Goal: Entertainment & Leisure: Consume media (video, audio)

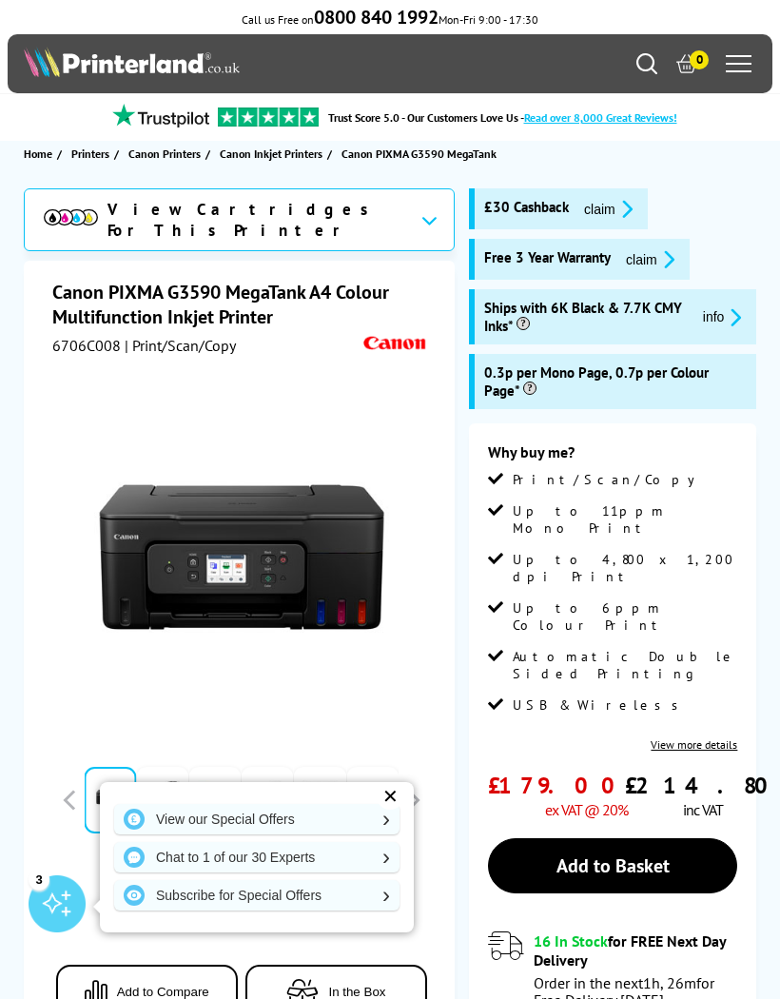
click at [664, 257] on icon "promo-description" at bounding box center [665, 259] width 17 height 20
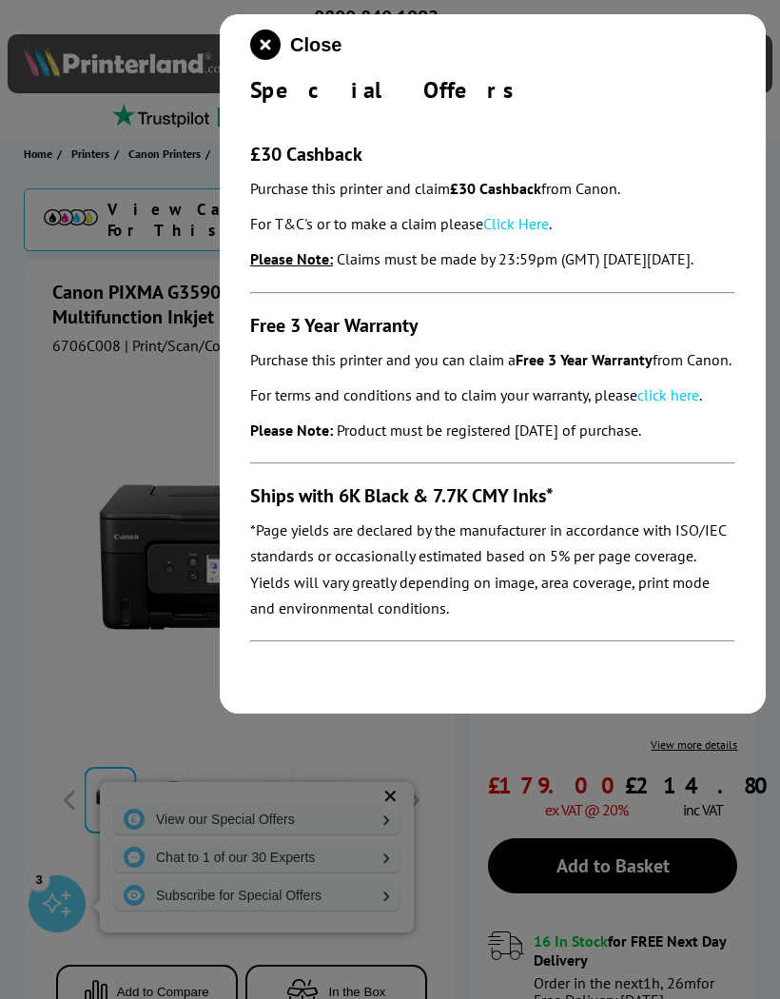
click at [538, 222] on link "Click Here" at bounding box center [516, 223] width 66 height 19
click at [693, 404] on link "click here" at bounding box center [668, 394] width 62 height 19
click at [269, 43] on icon "close modal" at bounding box center [265, 44] width 30 height 30
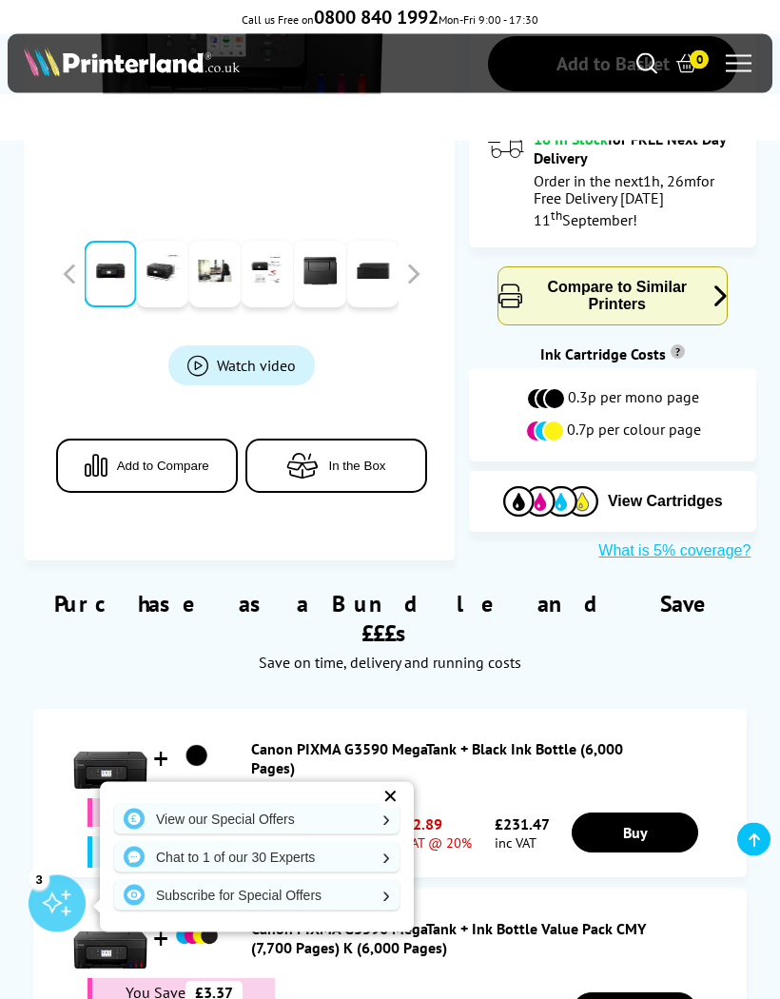
scroll to position [802, 0]
click at [311, 453] on icon "button" at bounding box center [302, 466] width 32 height 26
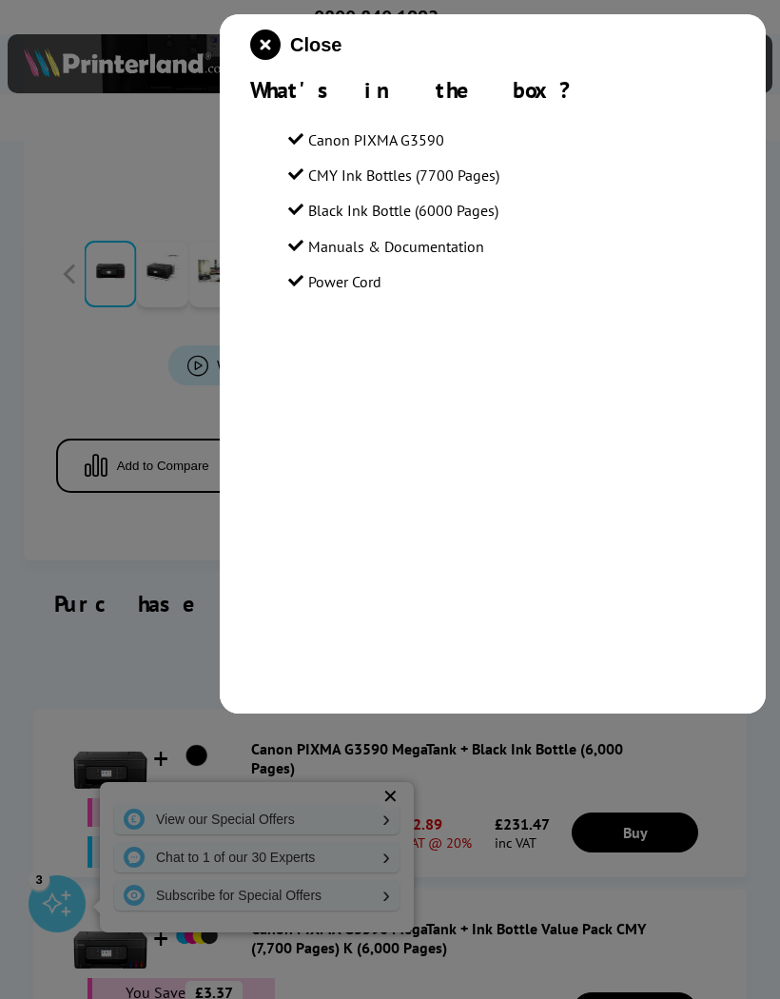
click at [36, 360] on div at bounding box center [390, 499] width 780 height 999
click at [279, 42] on icon "close modal" at bounding box center [265, 44] width 30 height 30
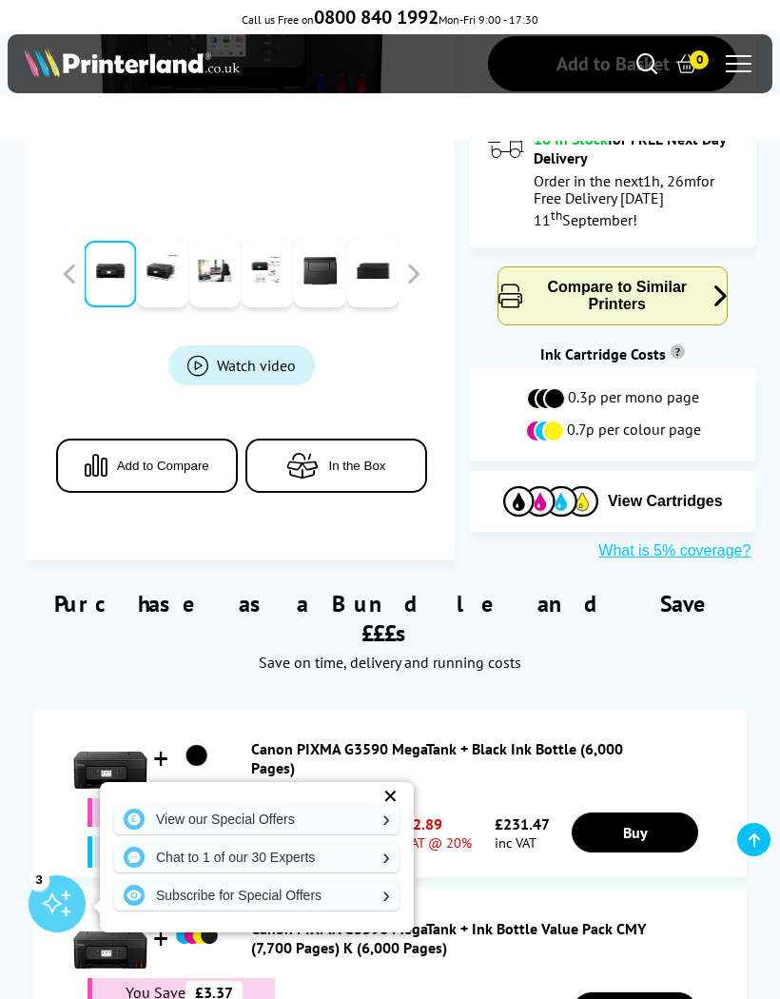
click at [198, 355] on span "Product_All_Videos" at bounding box center [197, 365] width 21 height 21
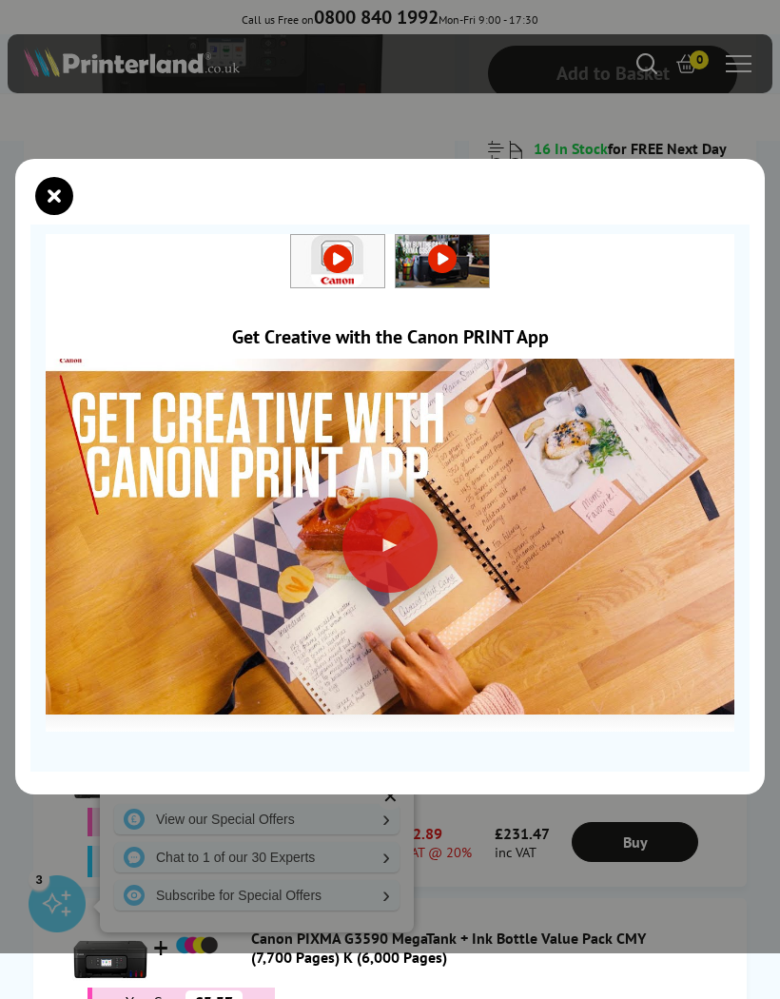
scroll to position [791, 0]
click at [425, 287] on img at bounding box center [442, 261] width 93 height 52
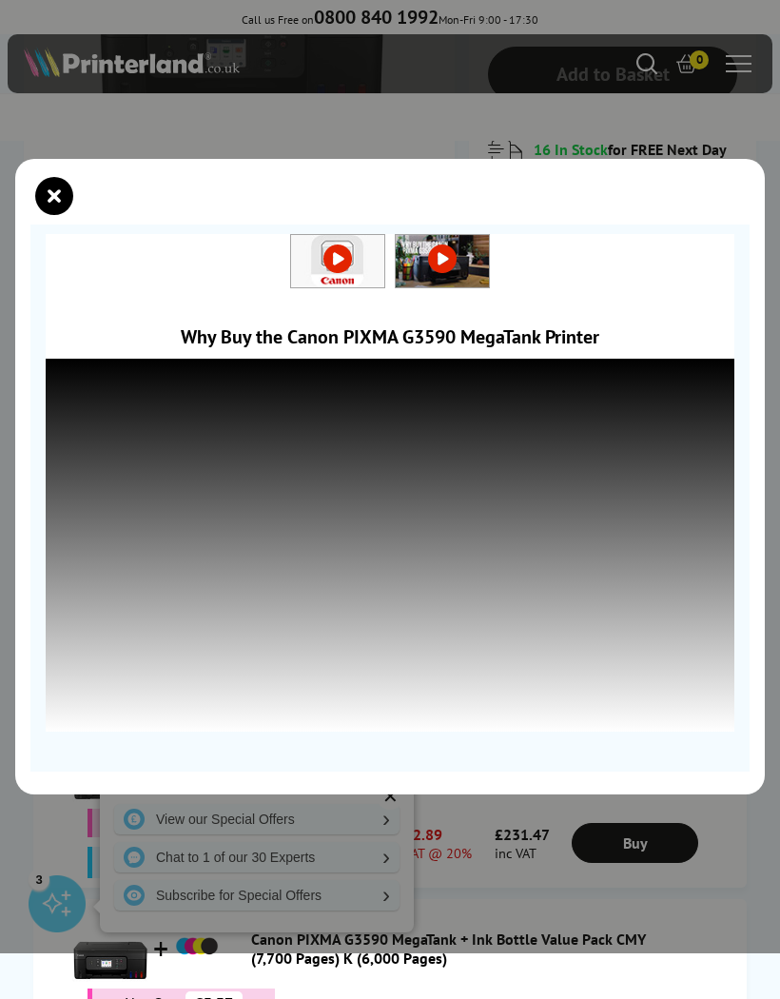
click at [53, 215] on icon "close modal" at bounding box center [54, 196] width 38 height 38
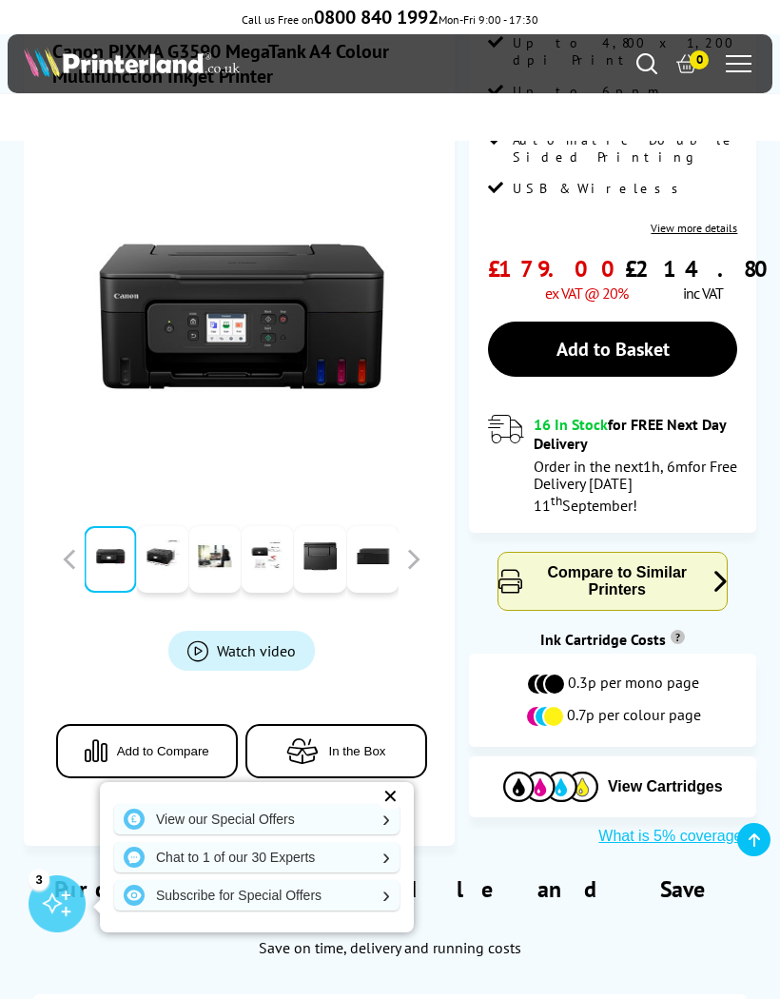
scroll to position [599, 0]
